Goal: Transaction & Acquisition: Purchase product/service

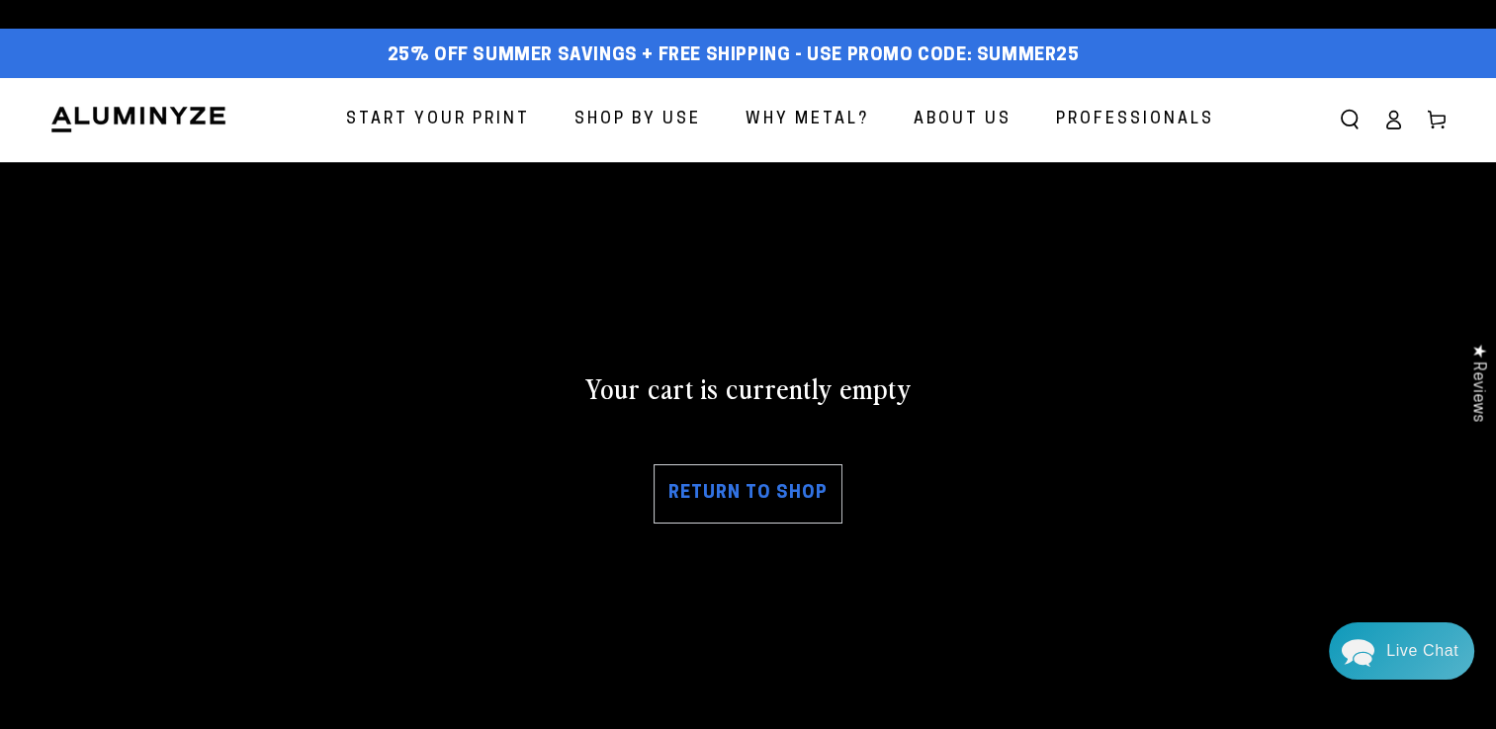
click at [1390, 121] on icon at bounding box center [1393, 120] width 20 height 20
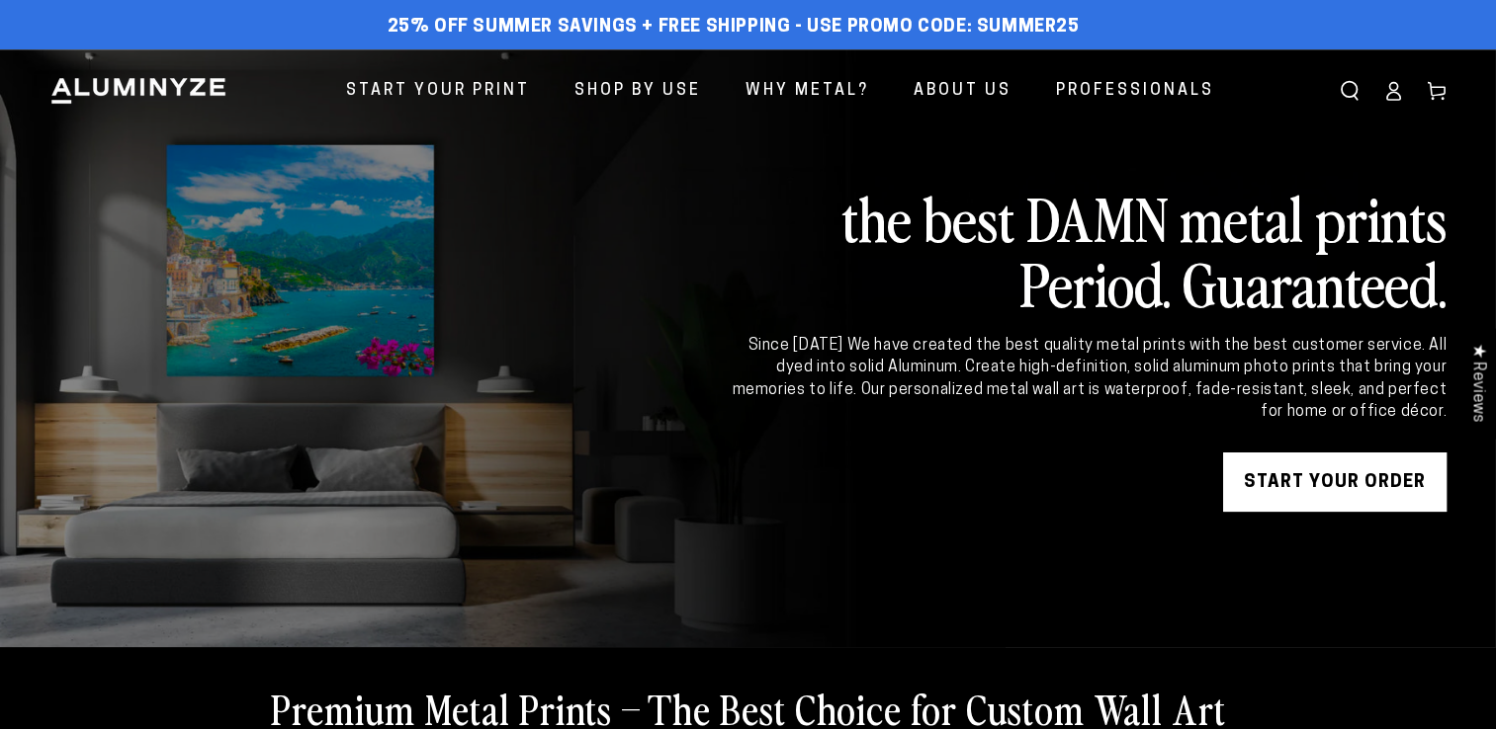
click at [1395, 97] on icon at bounding box center [1393, 91] width 20 height 20
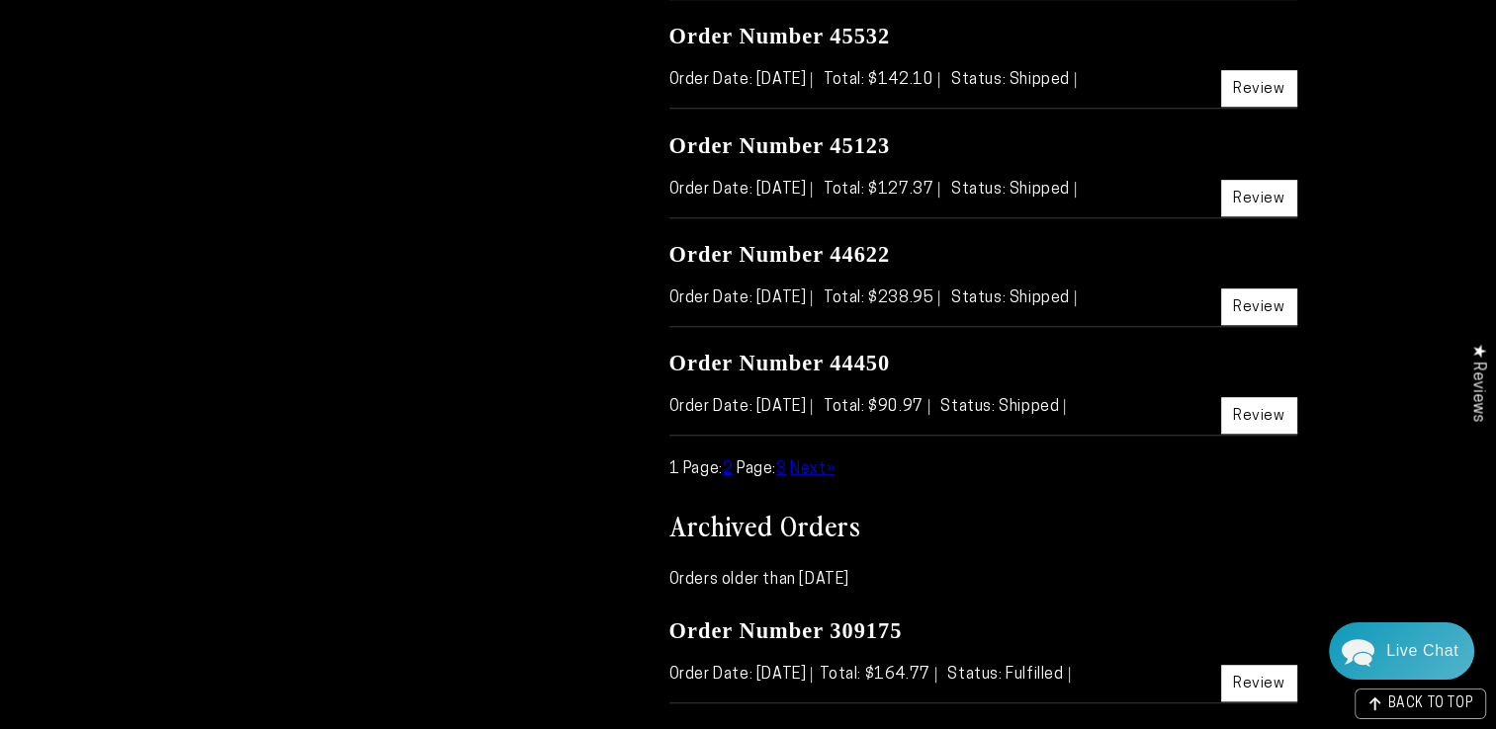
click at [820, 465] on span "Next" at bounding box center [808, 470] width 36 height 16
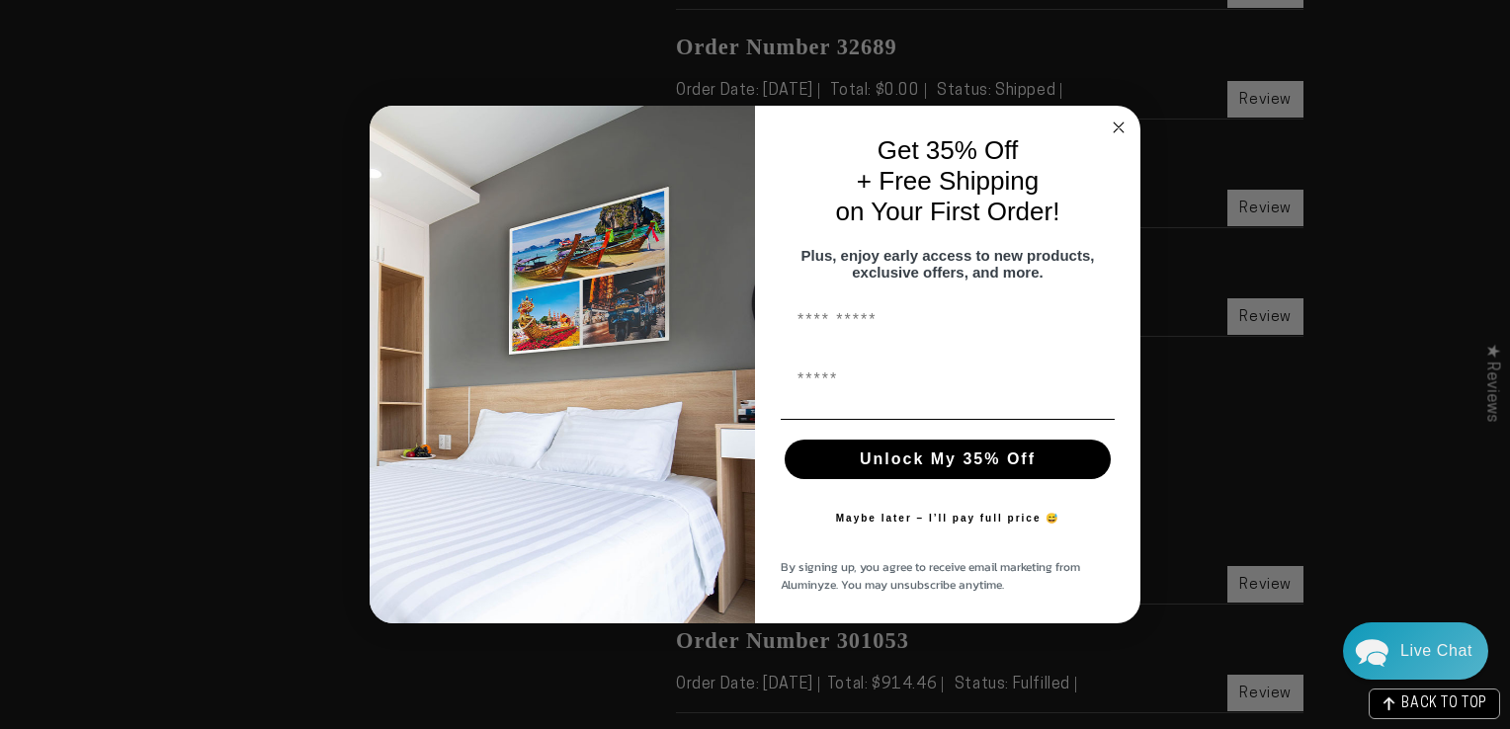
click at [1118, 123] on icon "Close dialog" at bounding box center [1119, 128] width 10 height 10
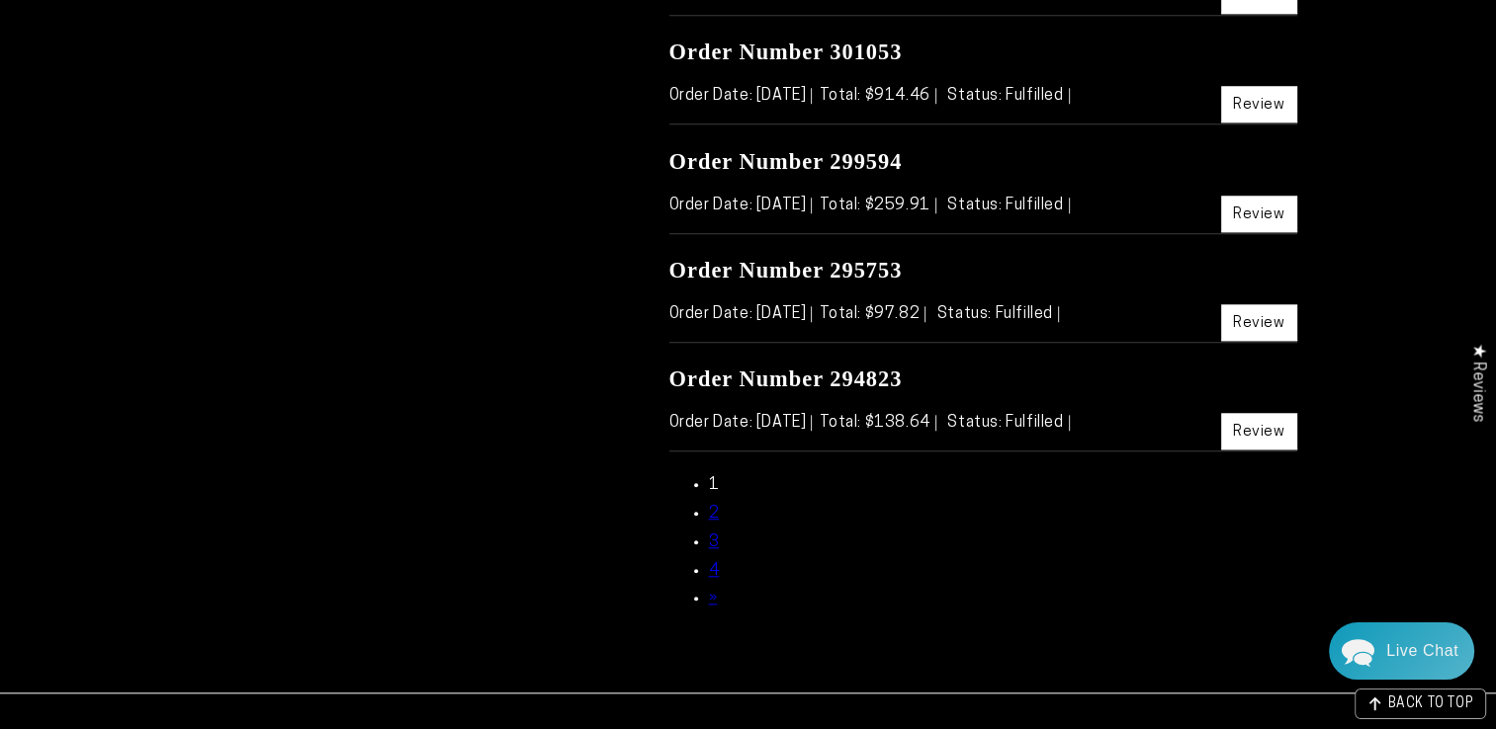
scroll to position [1680, 0]
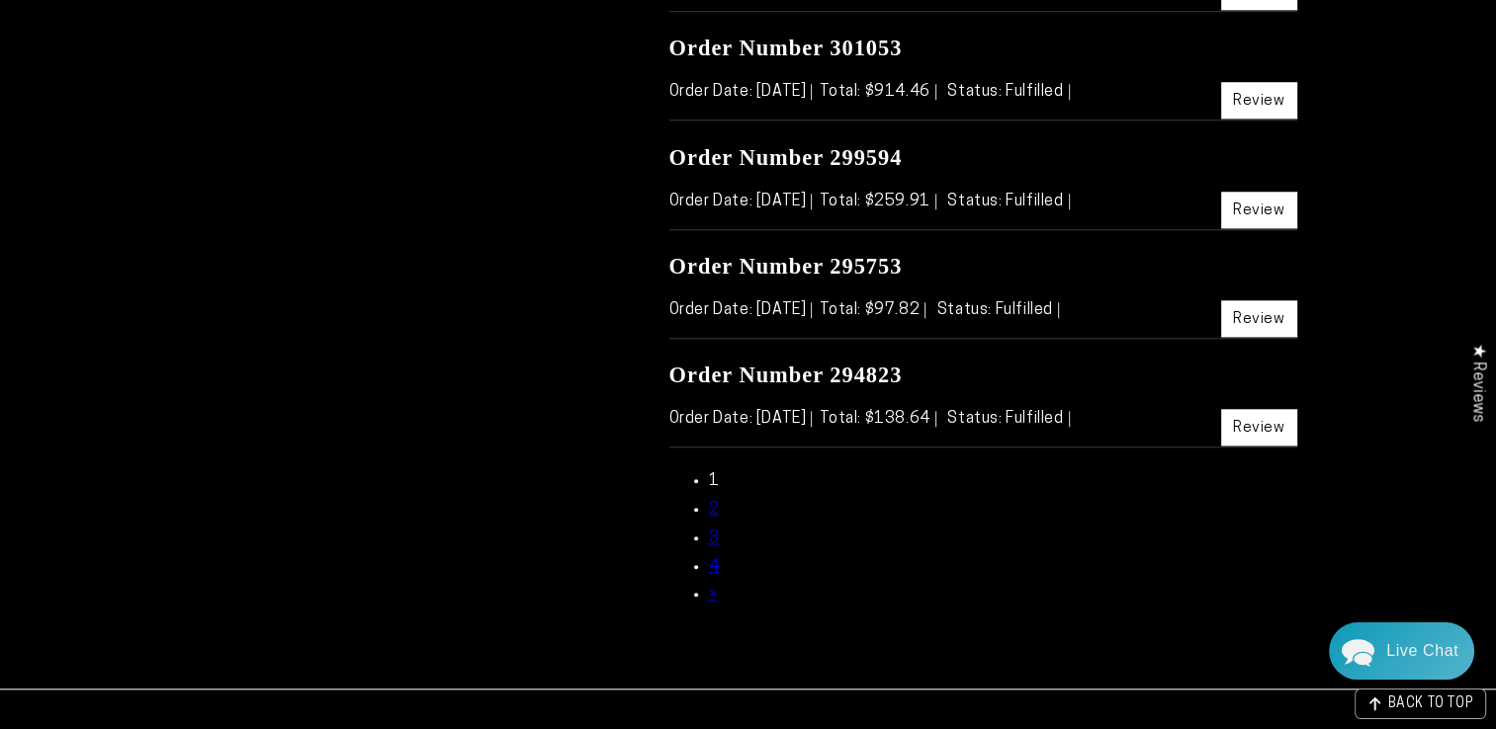
click at [714, 533] on link "3" at bounding box center [714, 539] width 11 height 16
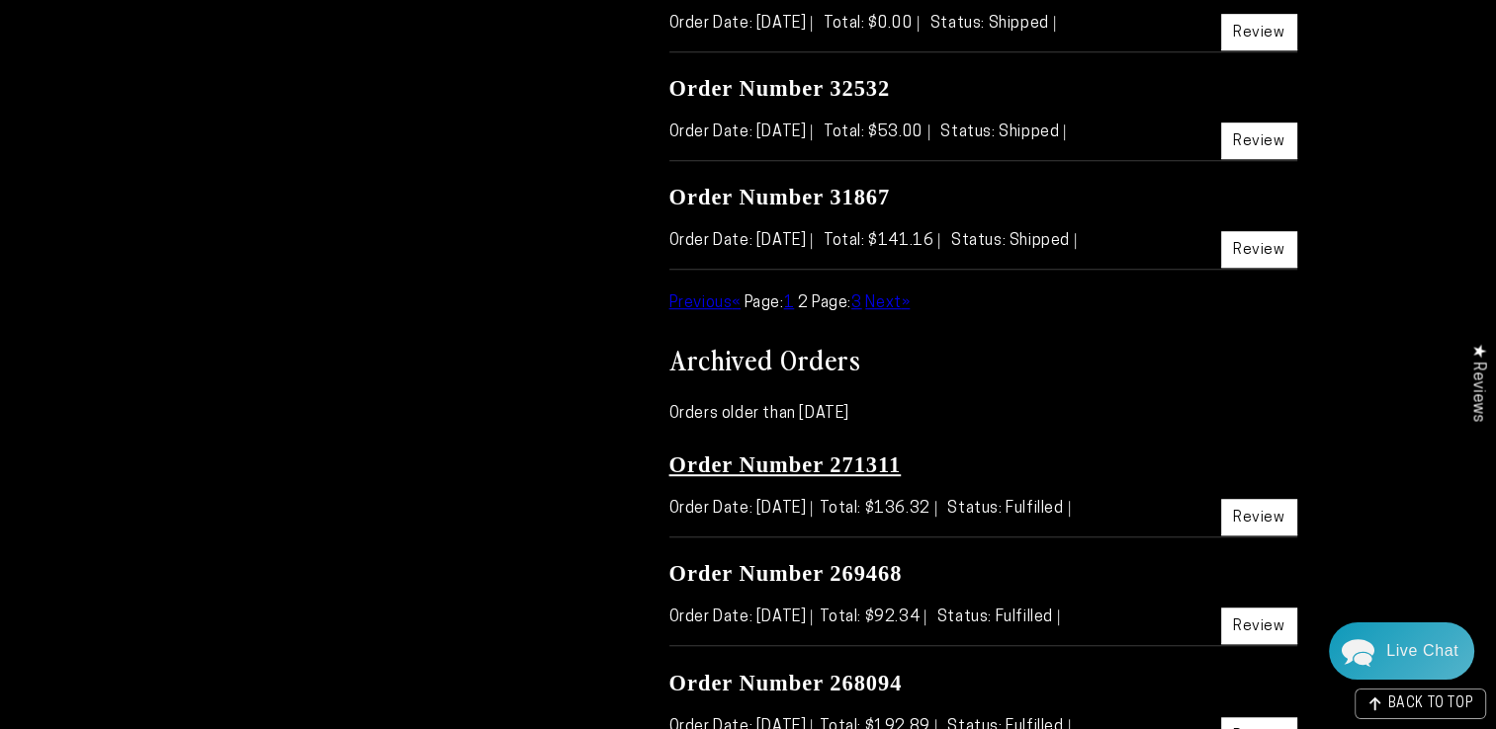
scroll to position [1186, 0]
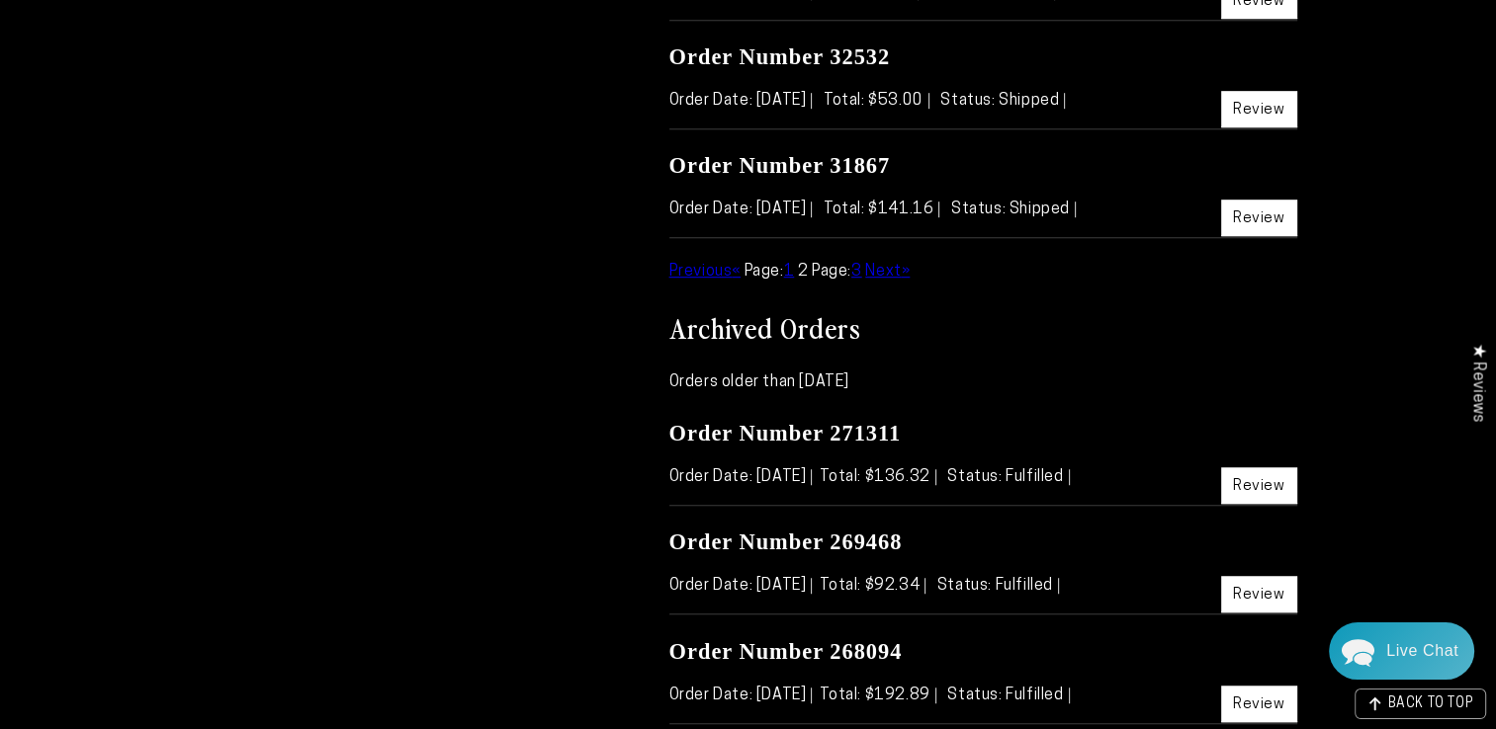
click at [900, 266] on span "Next" at bounding box center [883, 272] width 36 height 16
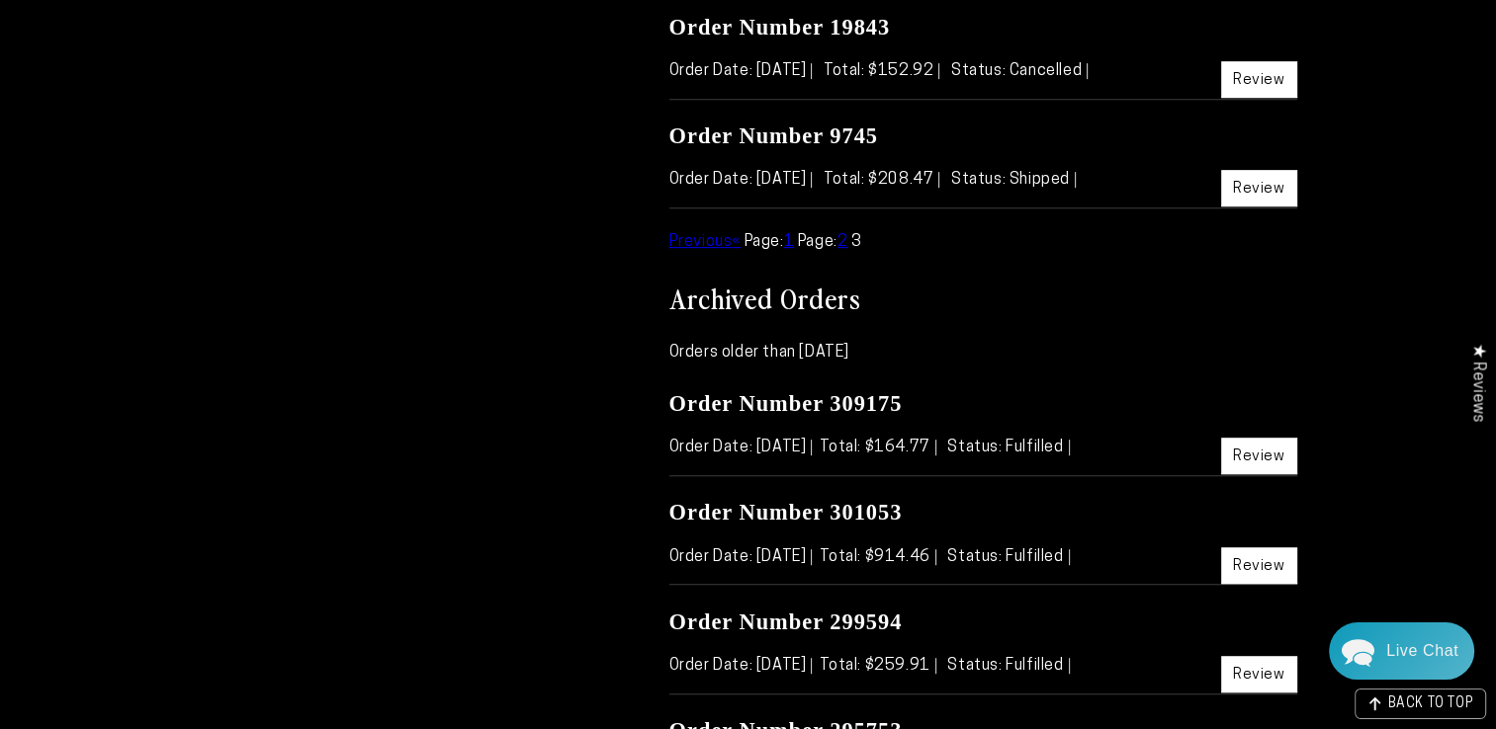
scroll to position [890, 0]
click at [862, 239] on span "3" at bounding box center [856, 241] width 11 height 16
click at [862, 241] on span "3" at bounding box center [856, 241] width 11 height 16
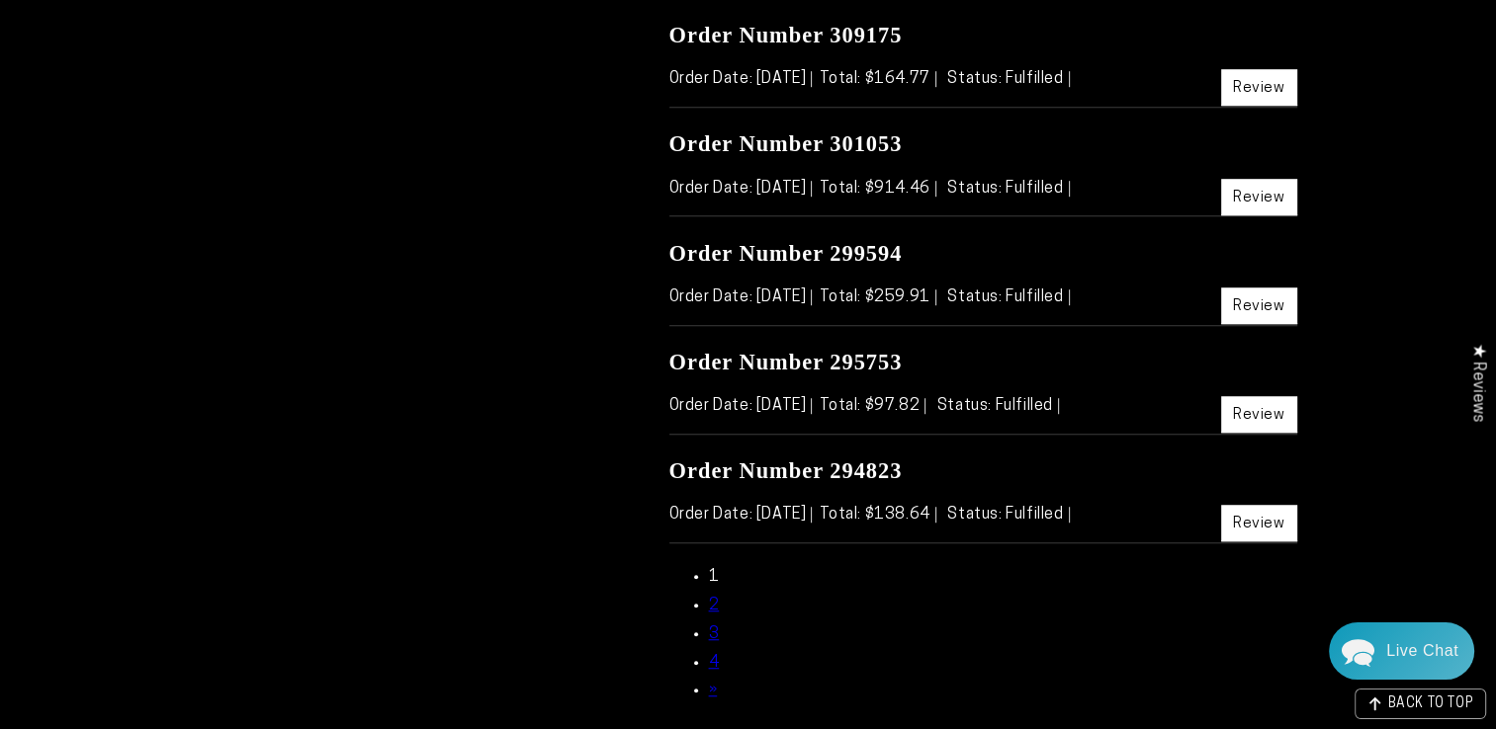
scroll to position [1285, 0]
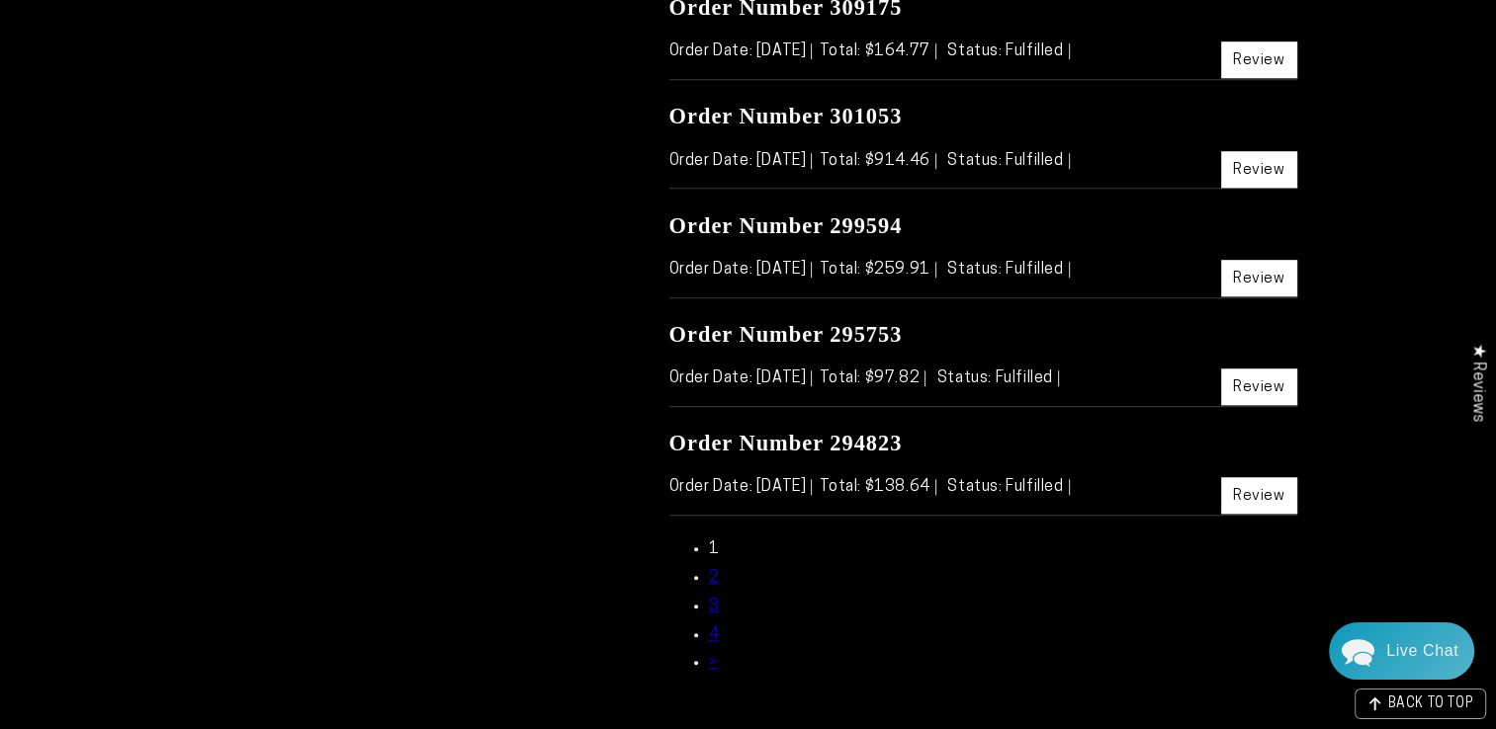
click at [716, 631] on link "4" at bounding box center [714, 636] width 11 height 16
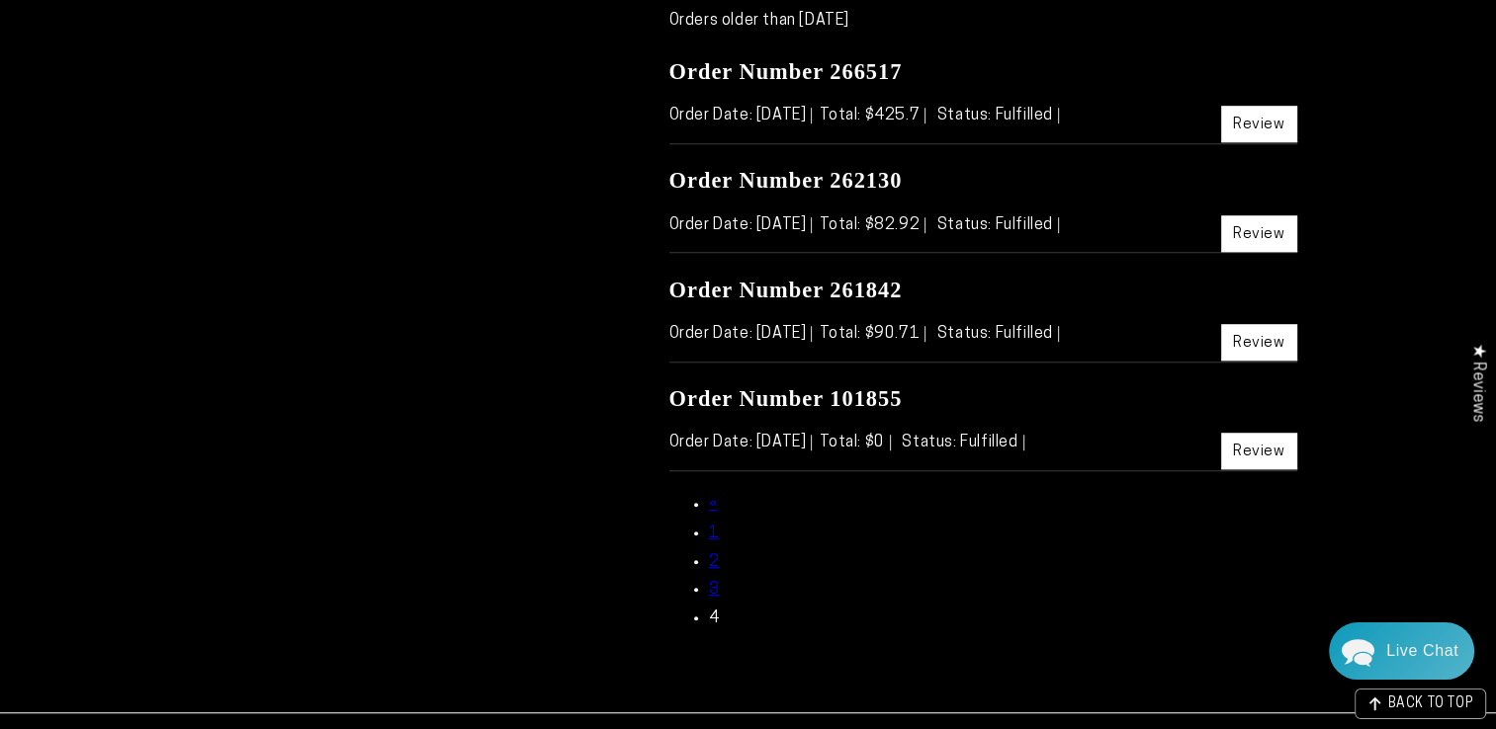
scroll to position [1186, 0]
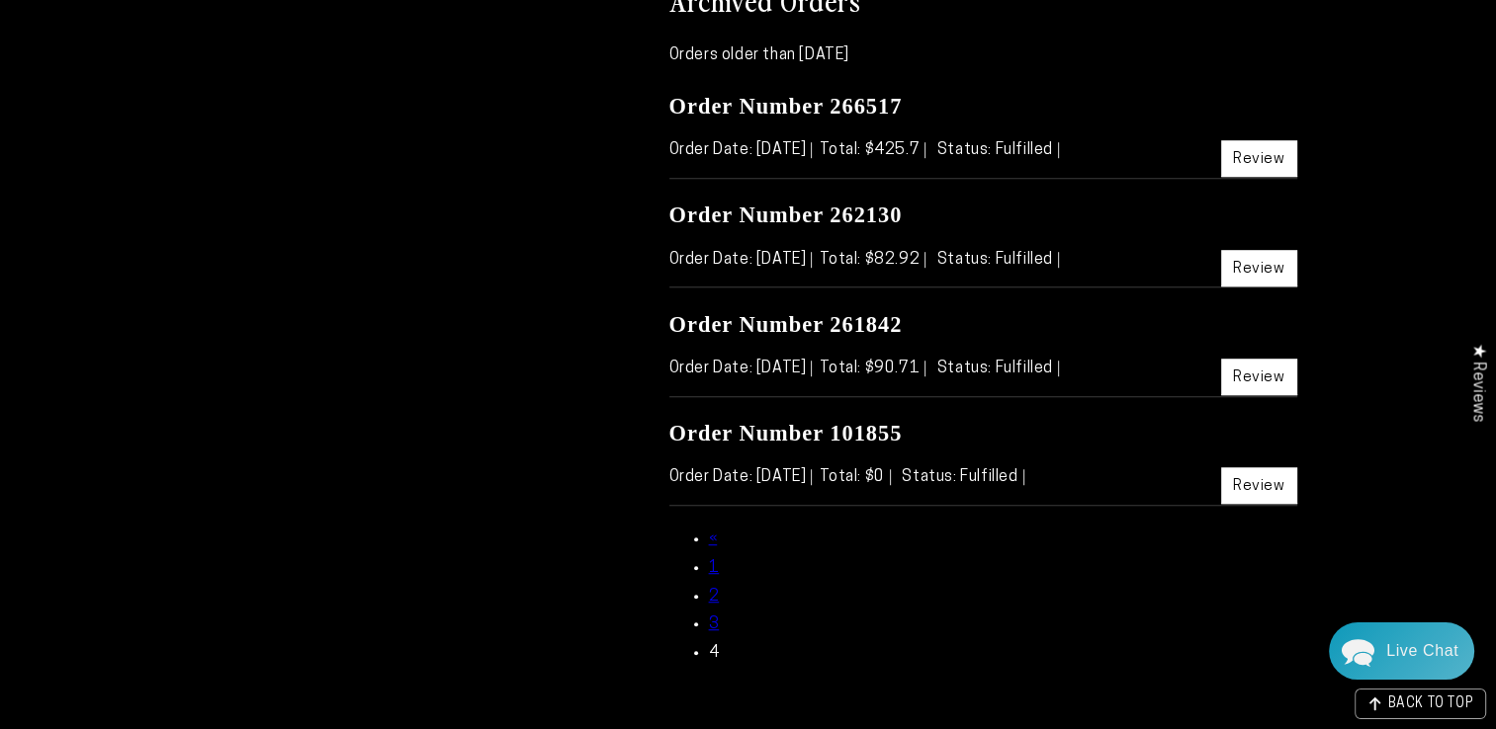
click at [1241, 374] on link "Review" at bounding box center [1259, 377] width 76 height 37
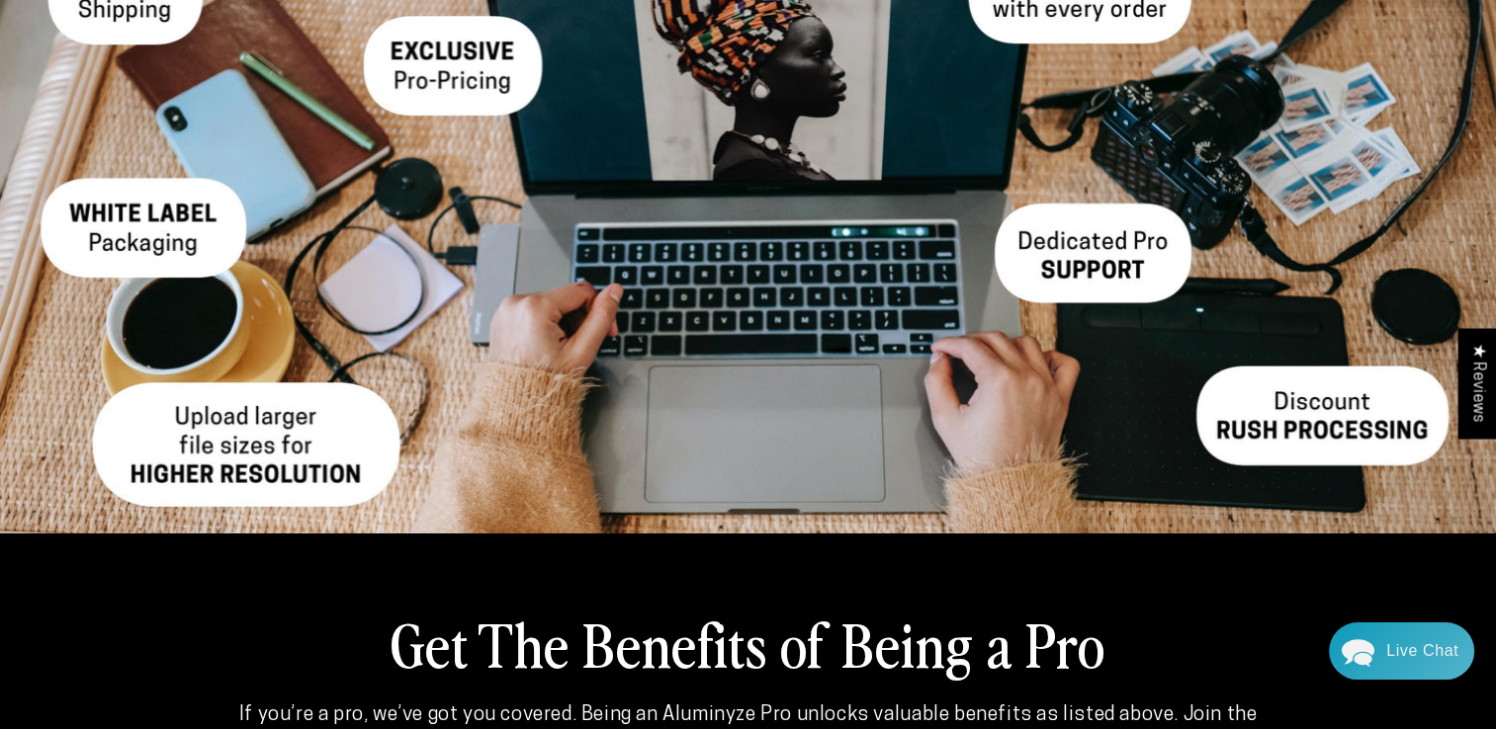
scroll to position [494, 0]
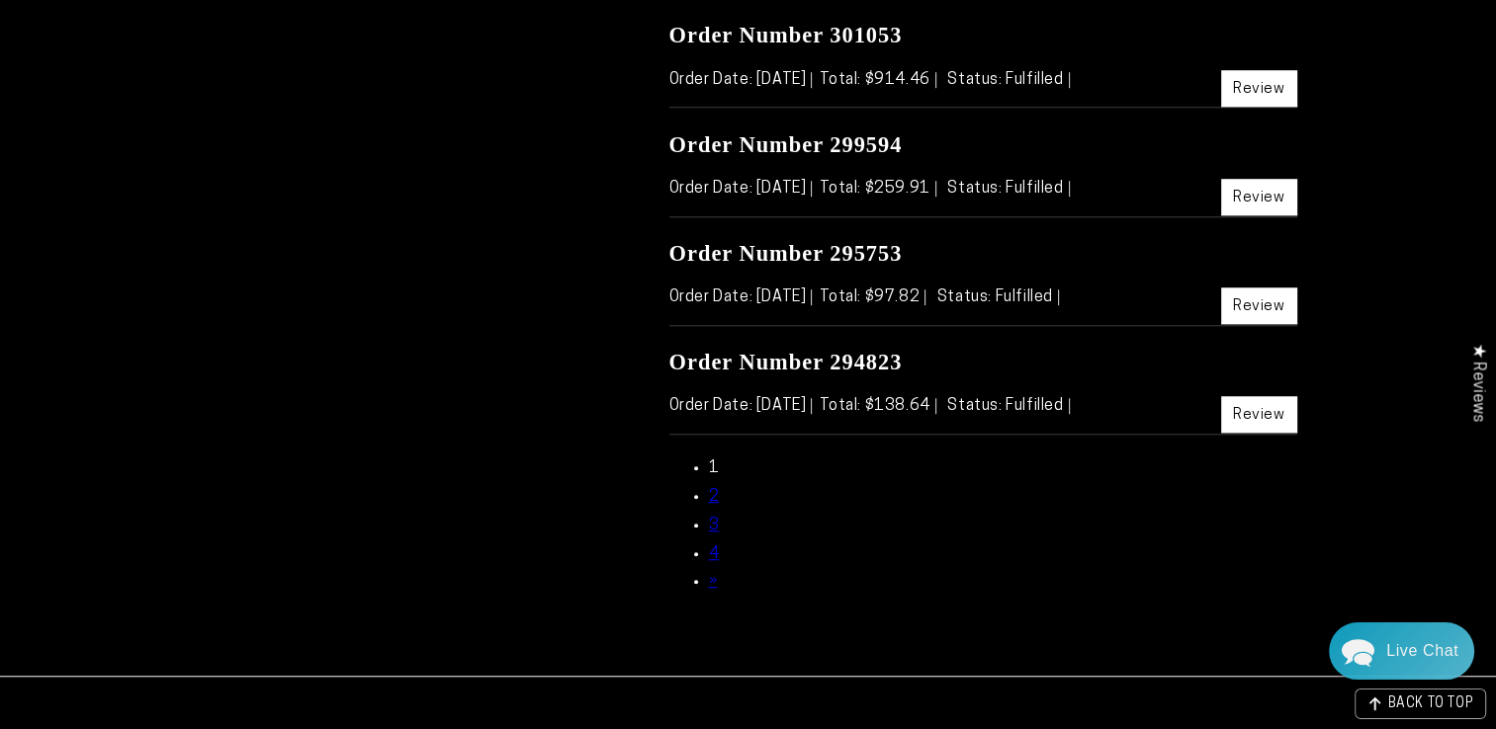
scroll to position [1384, 0]
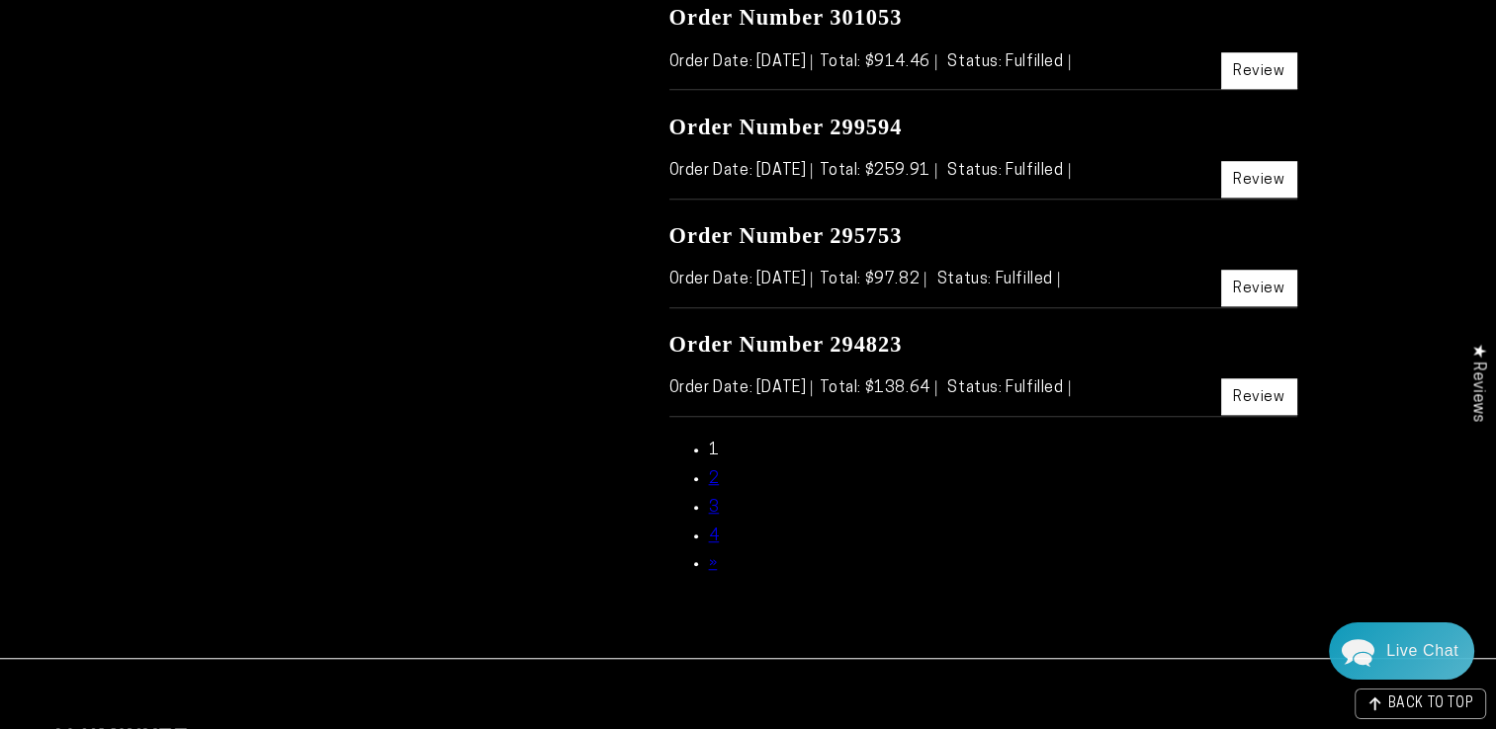
click at [715, 536] on link "4" at bounding box center [714, 537] width 11 height 16
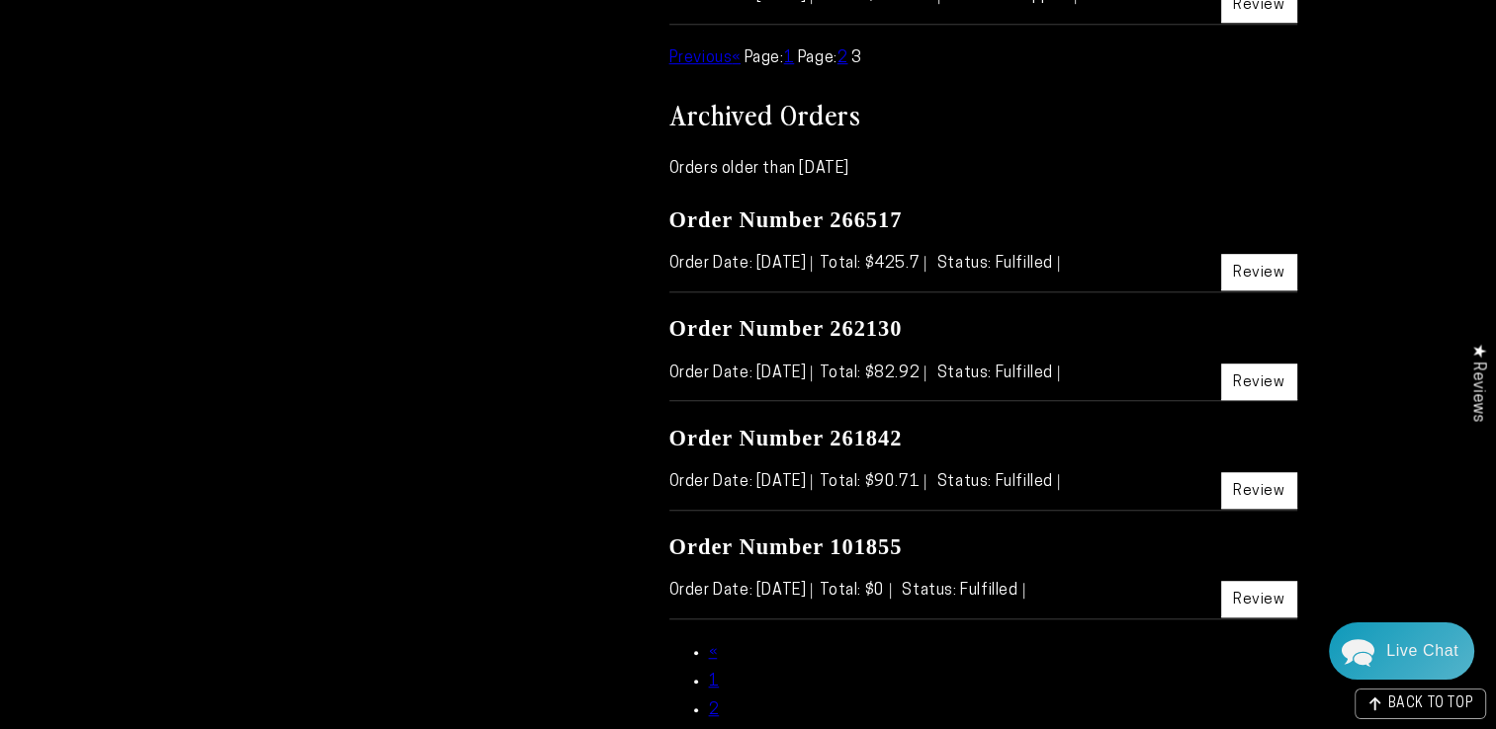
scroll to position [1186, 0]
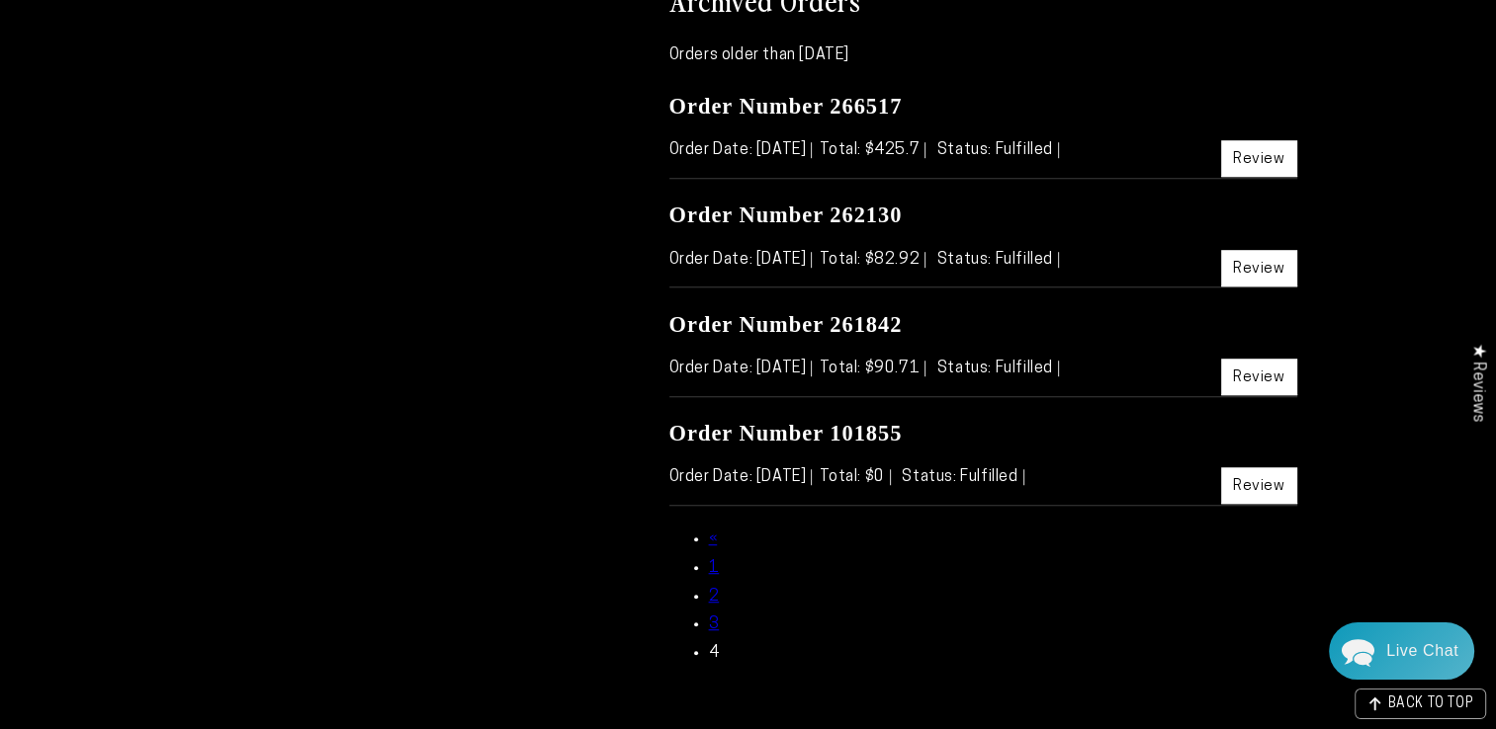
click at [712, 624] on link "3" at bounding box center [714, 625] width 11 height 16
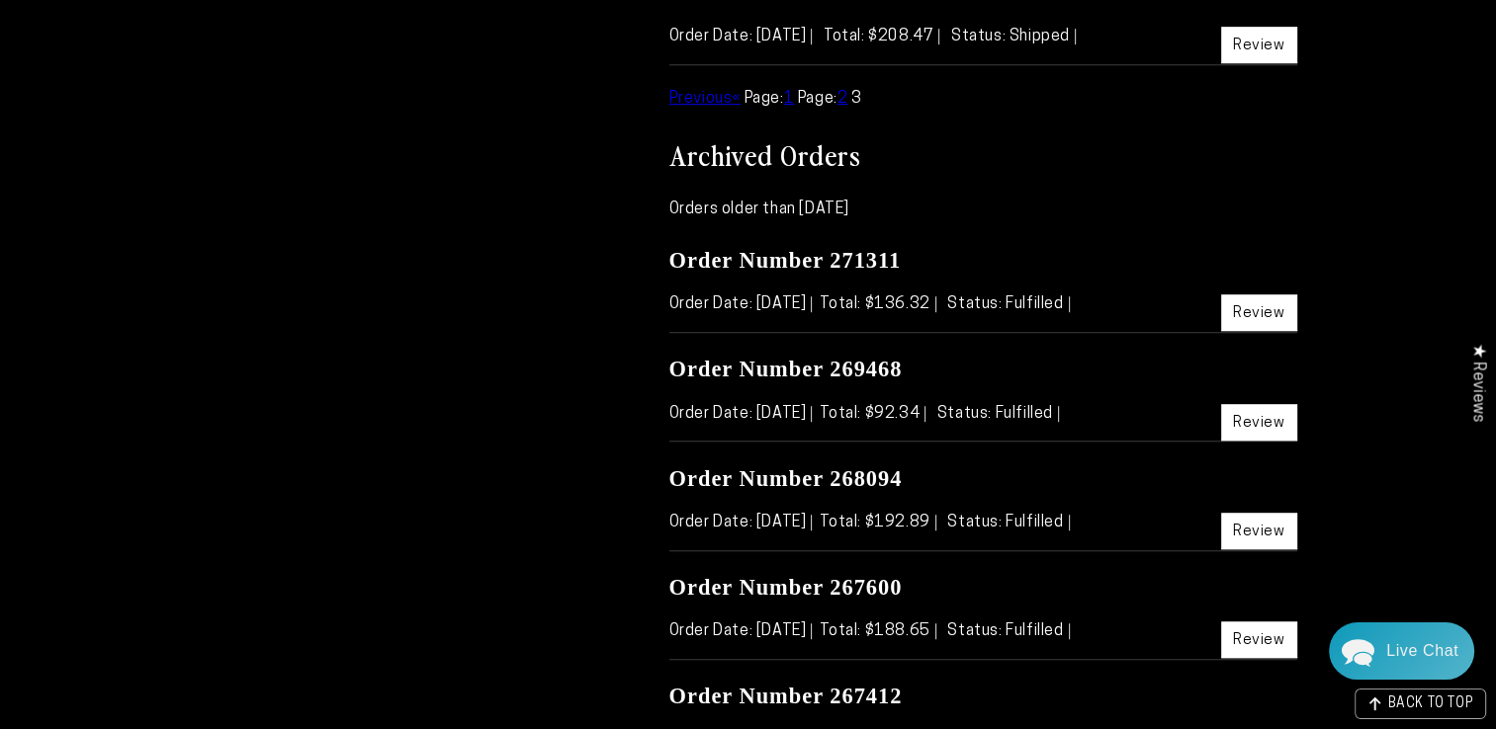
scroll to position [1285, 0]
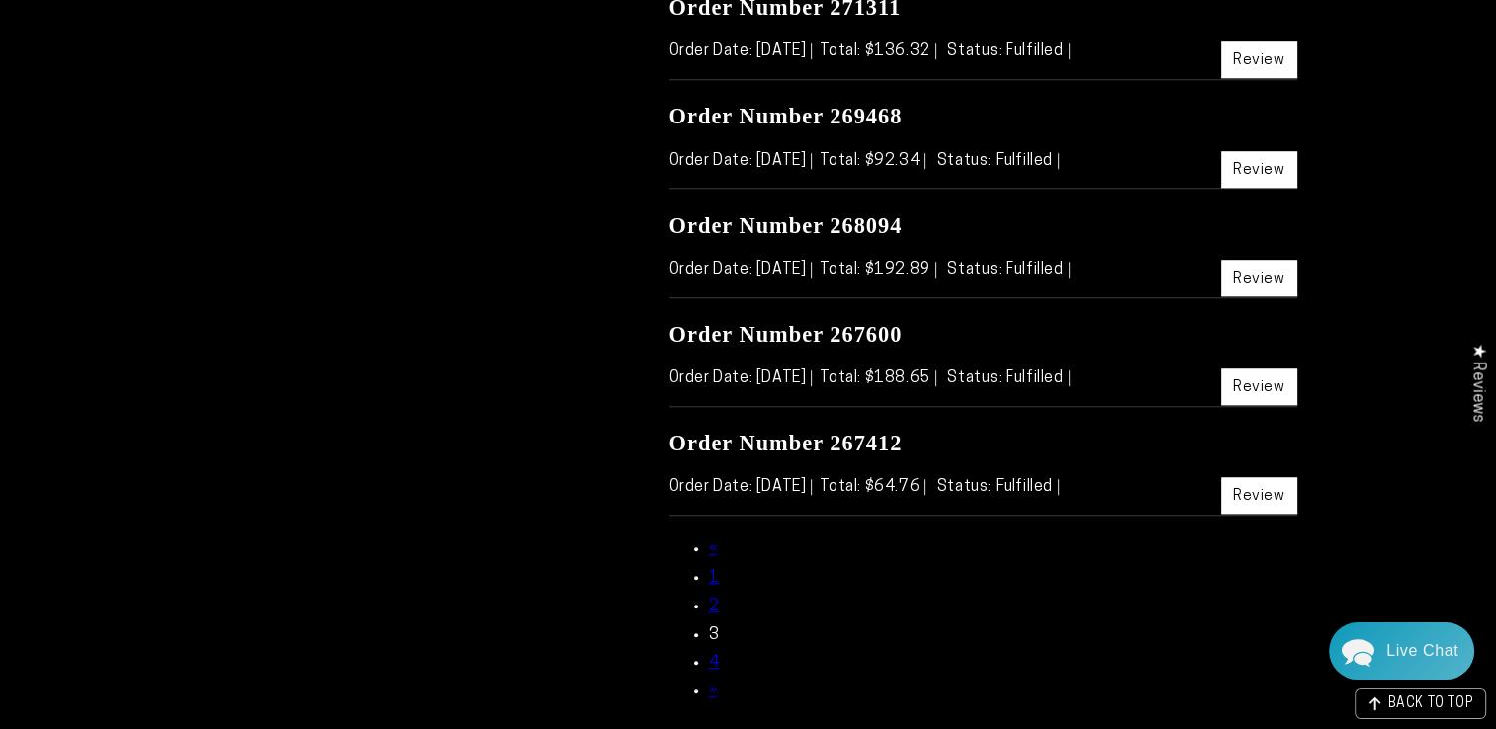
click at [716, 602] on link "2" at bounding box center [714, 607] width 11 height 16
click at [1248, 493] on link "Review" at bounding box center [1259, 495] width 76 height 37
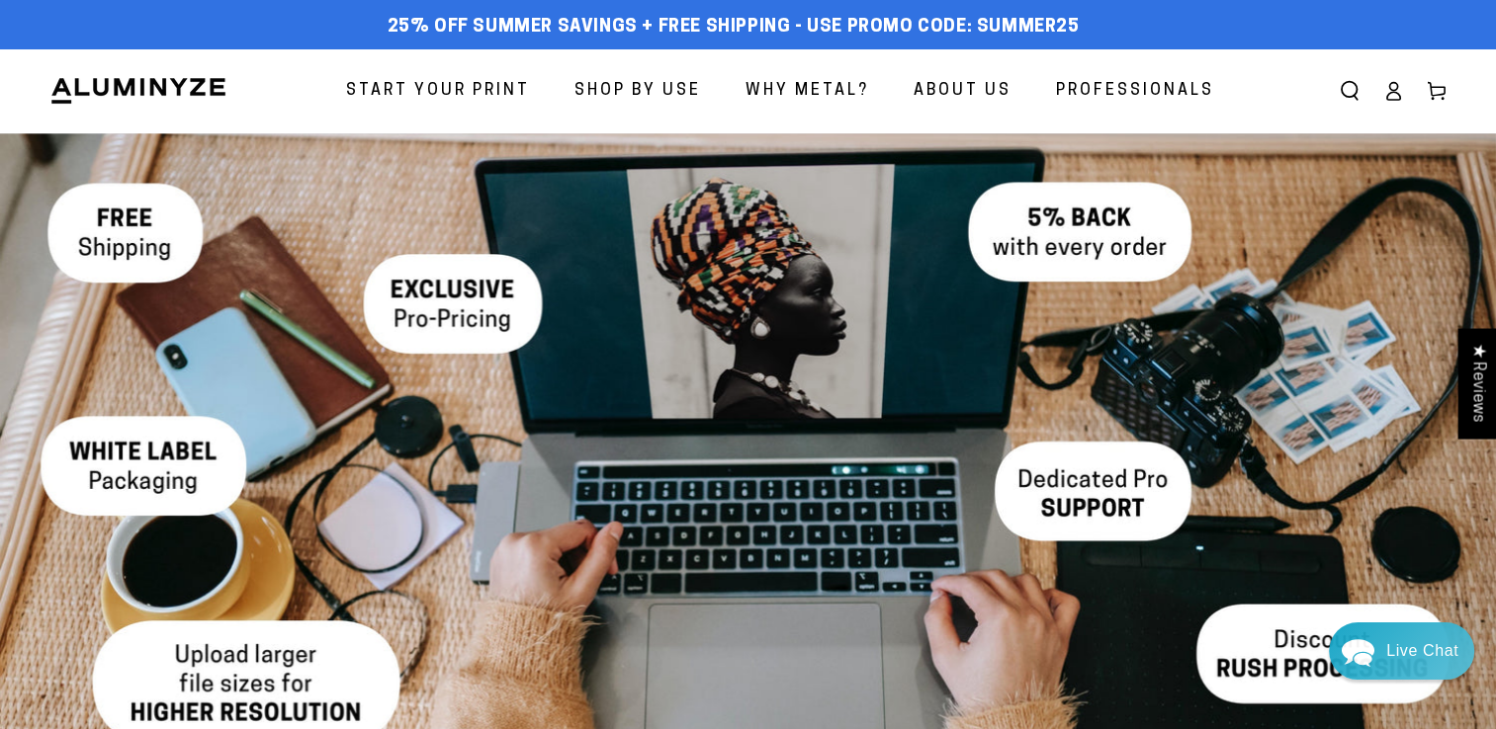
click at [1390, 91] on icon at bounding box center [1393, 91] width 20 height 20
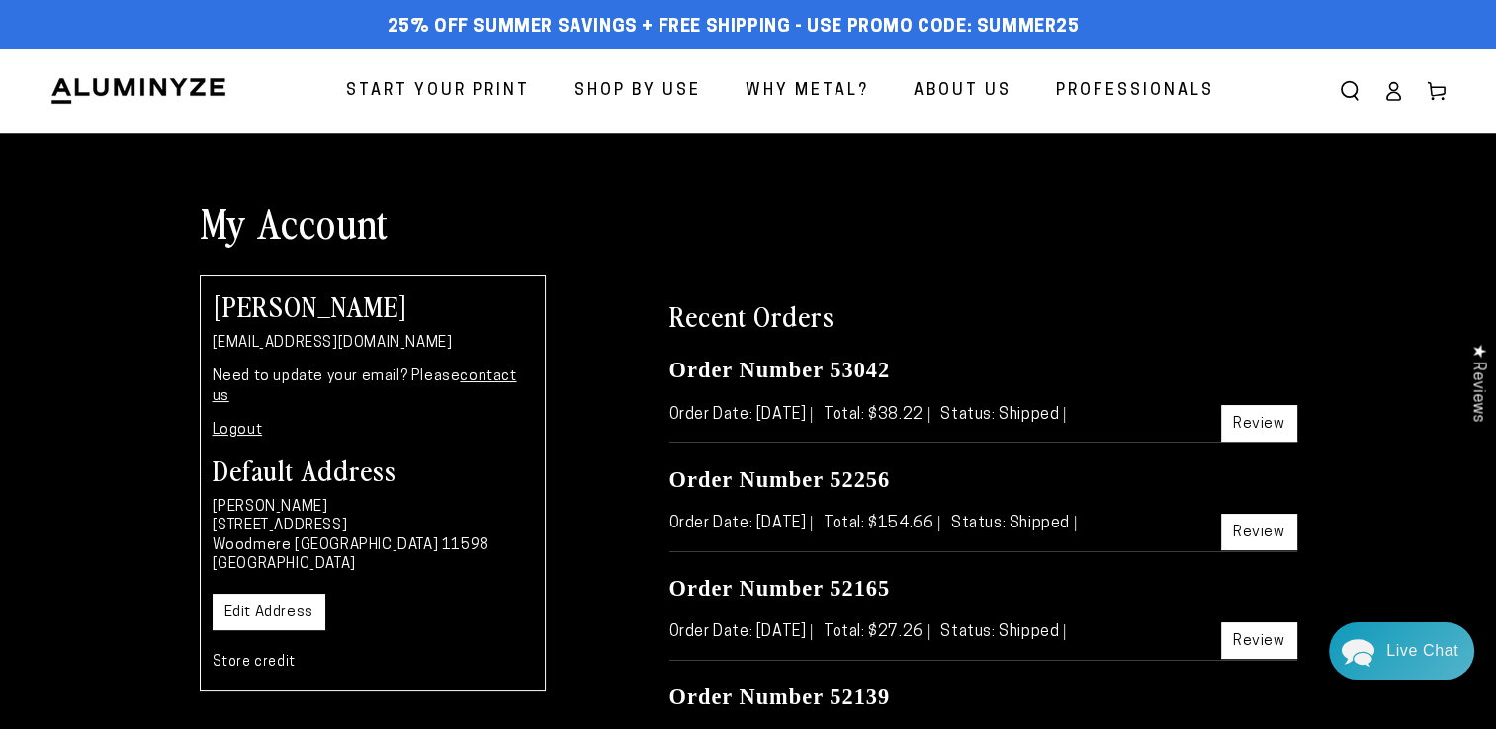
click at [1395, 99] on icon at bounding box center [1393, 91] width 20 height 20
click at [487, 82] on span "Start Your Print" at bounding box center [438, 91] width 184 height 29
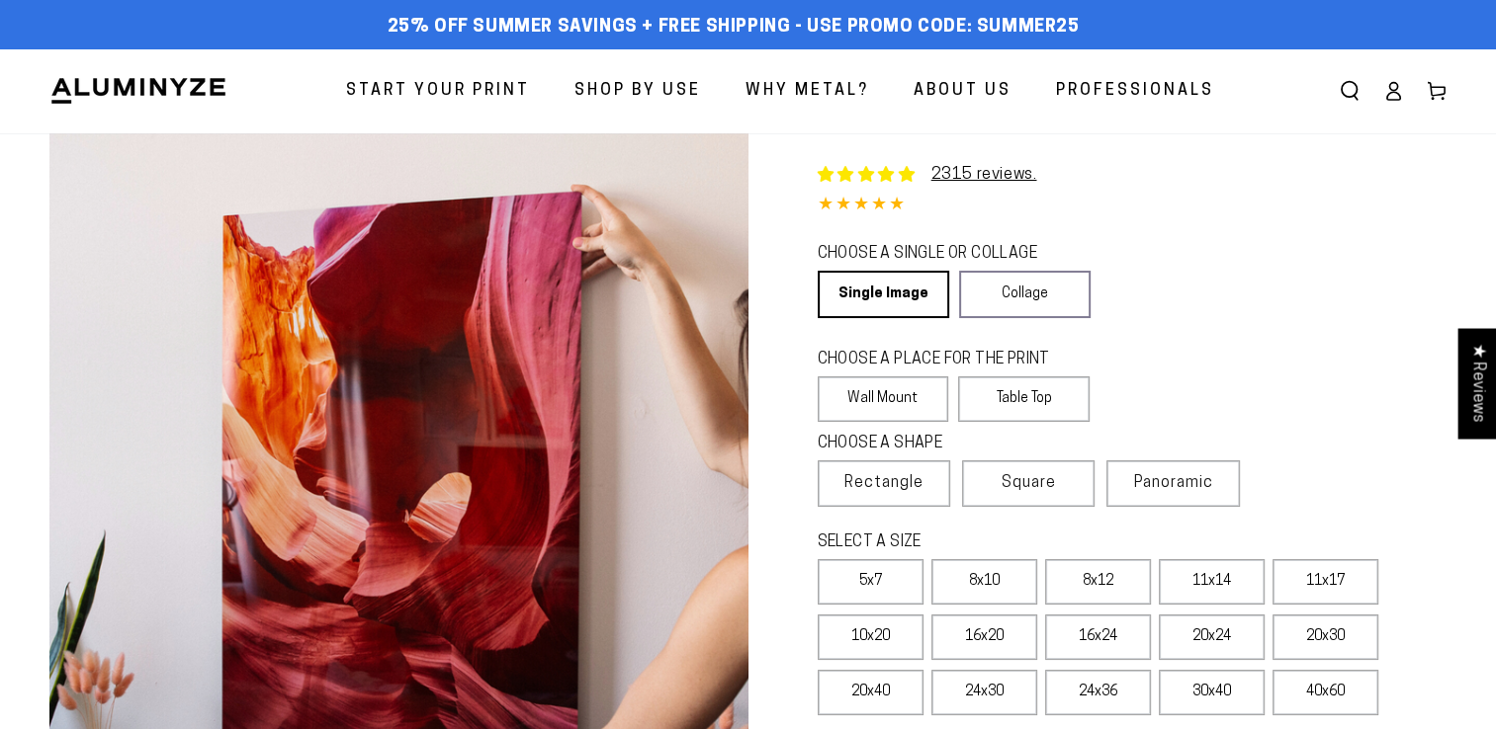
select select "**********"
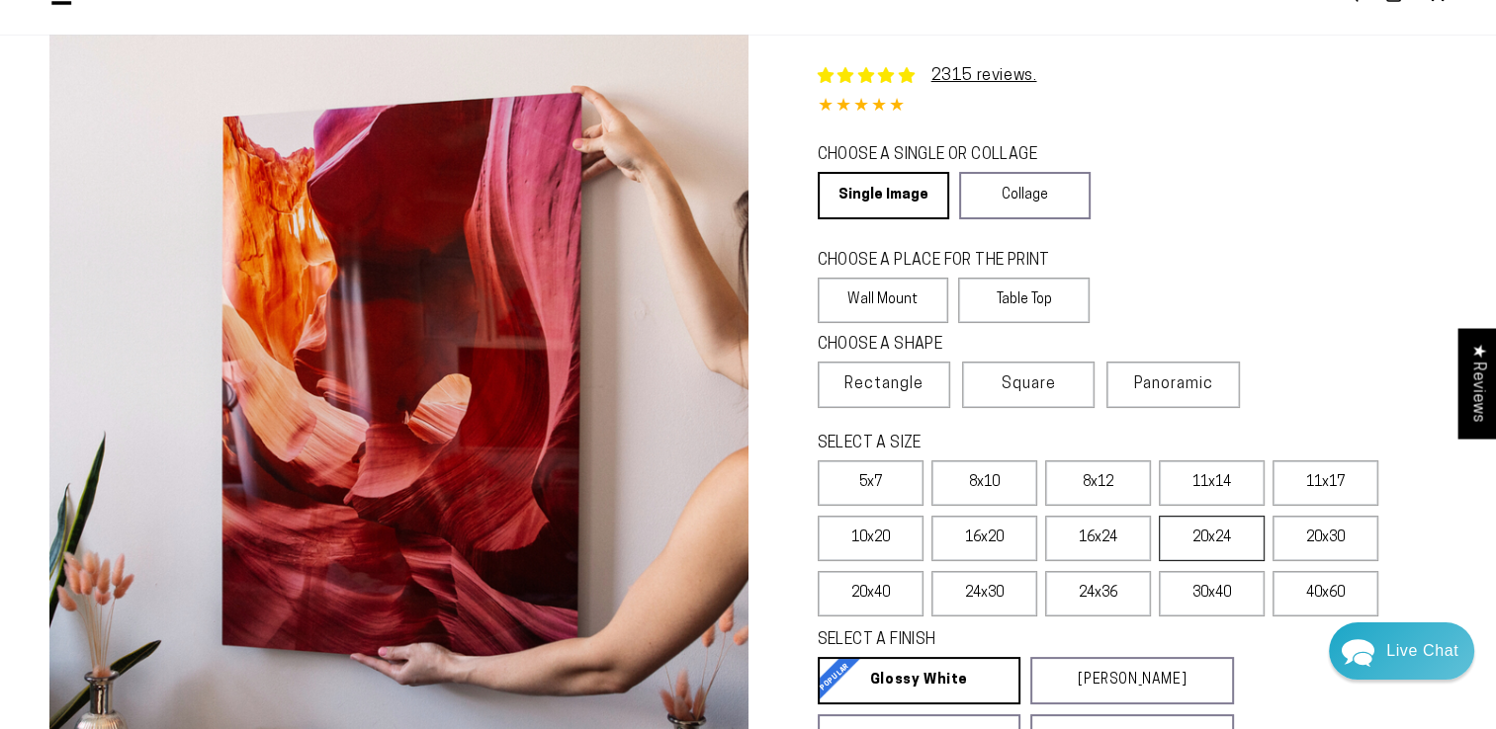
click at [1238, 527] on label "20x24" at bounding box center [1211, 538] width 106 height 45
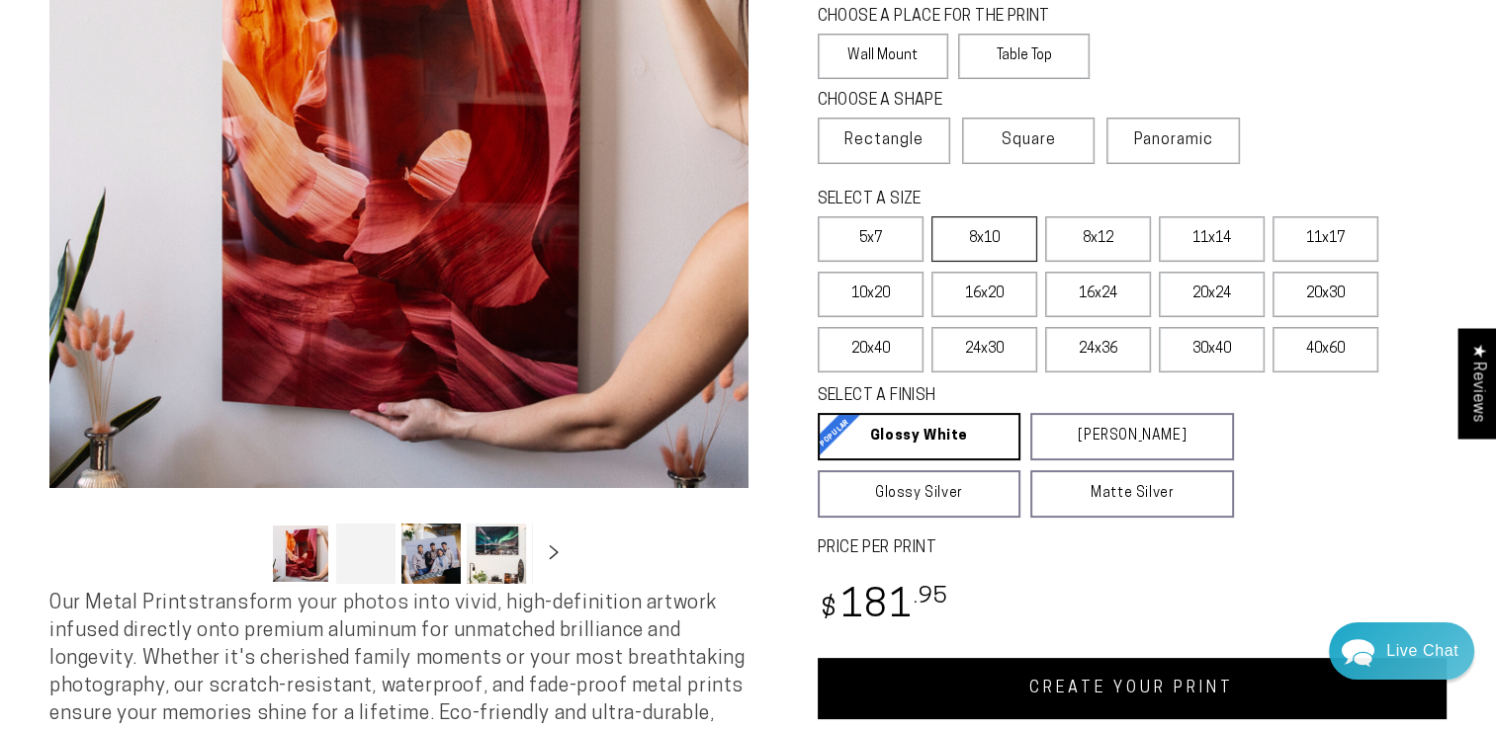
scroll to position [395, 0]
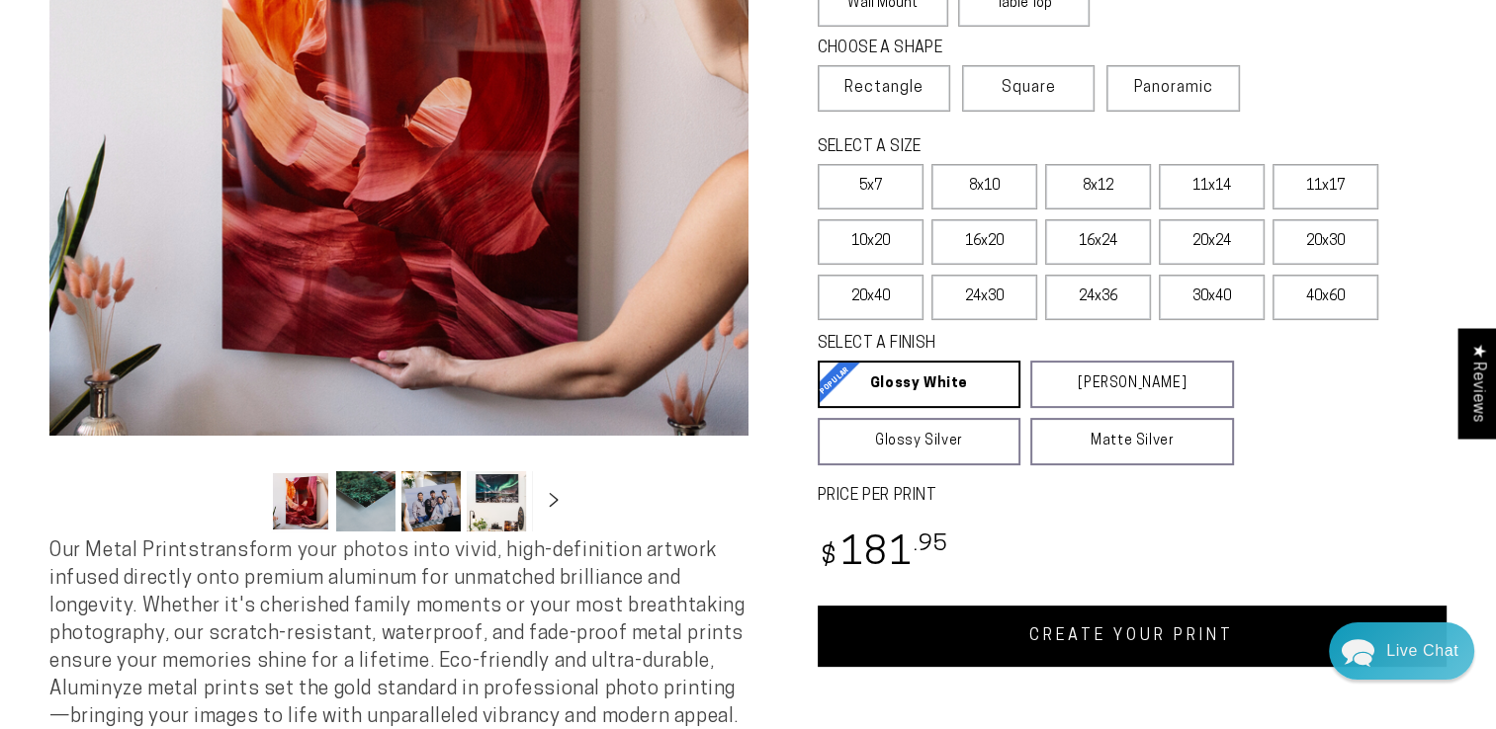
click at [1090, 640] on link "CREATE YOUR PRINT" at bounding box center [1132, 636] width 630 height 61
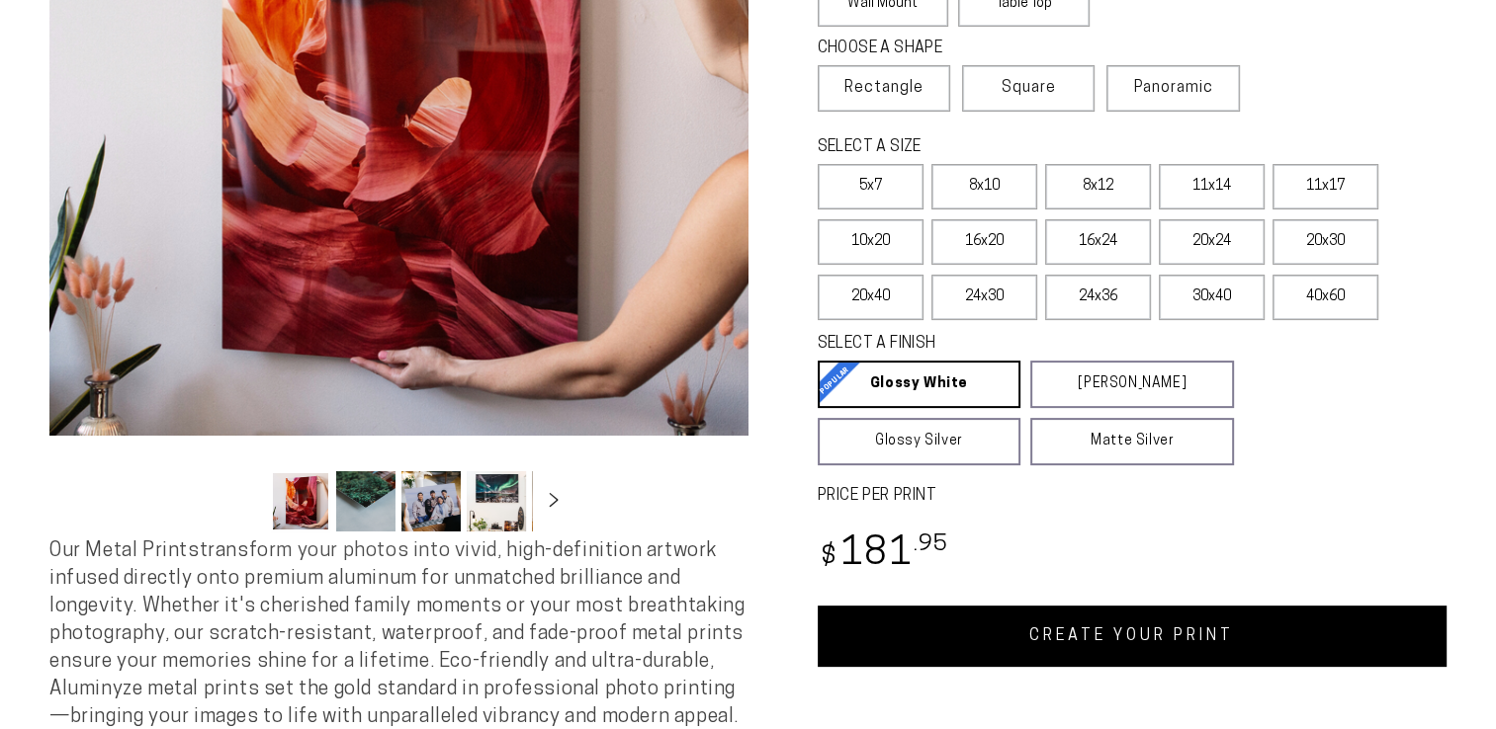
scroll to position [395, 0]
select select "**********"
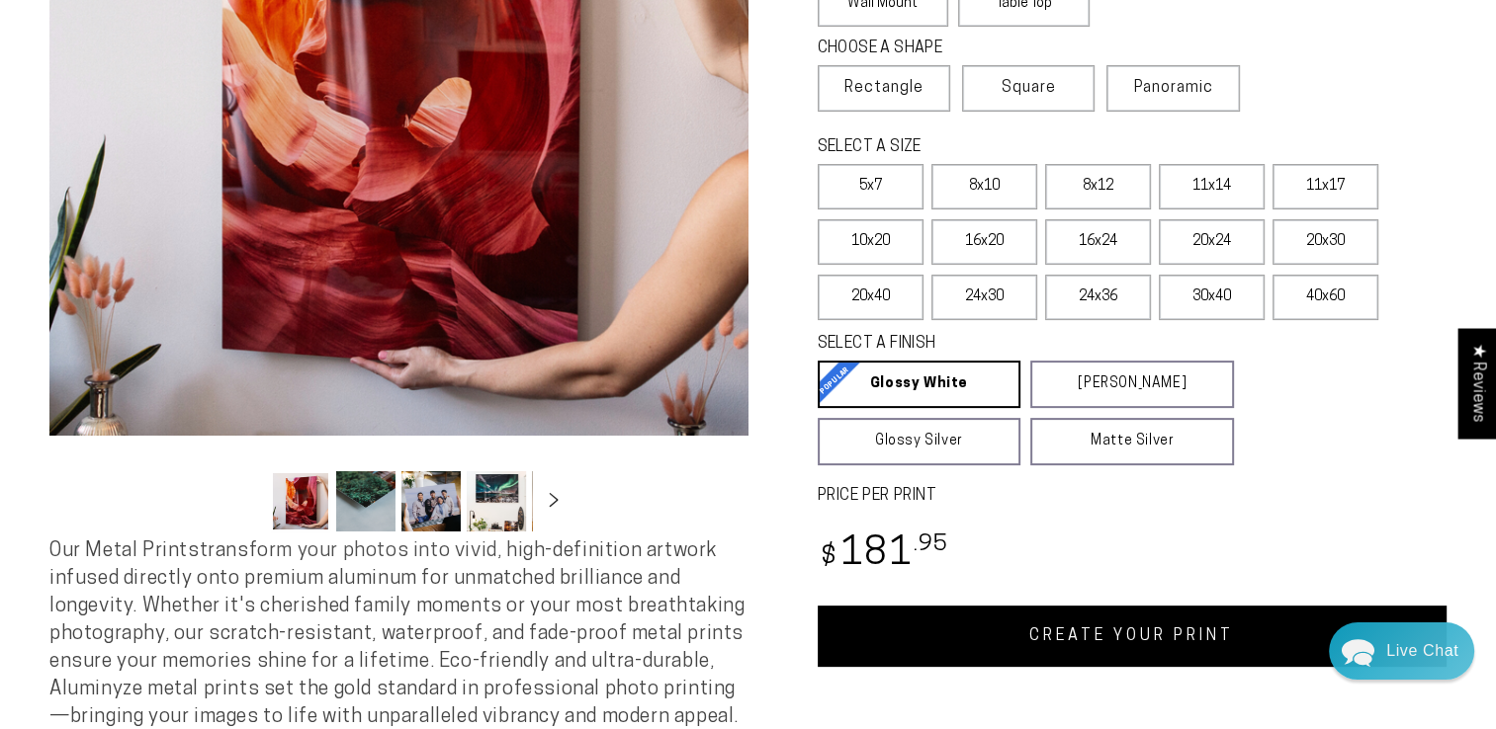
scroll to position [0, 0]
